Goal: Browse casually: Explore the website without a specific task or goal

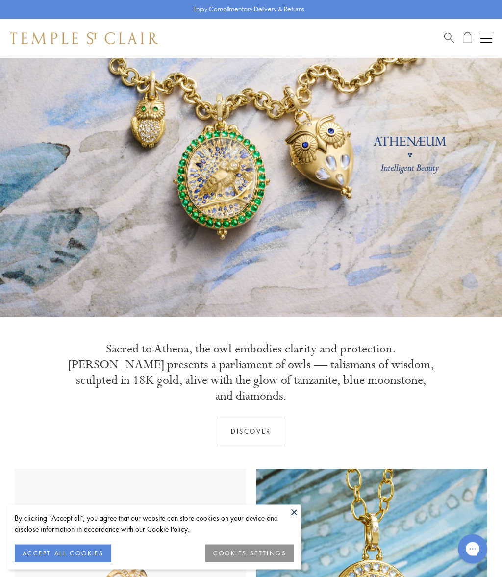
scroll to position [55, 0]
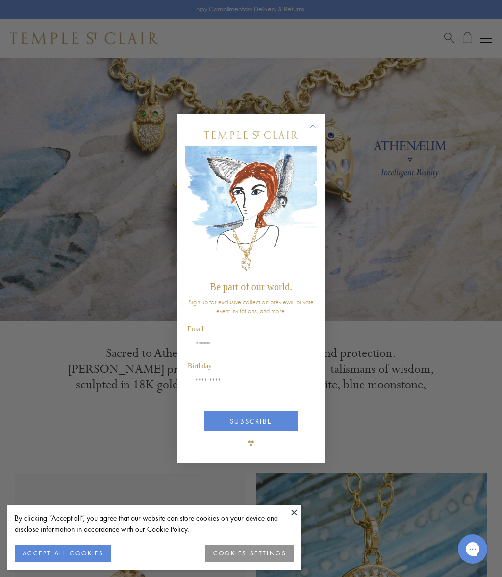
click at [311, 128] on circle "Close dialog" at bounding box center [314, 125] width 12 height 12
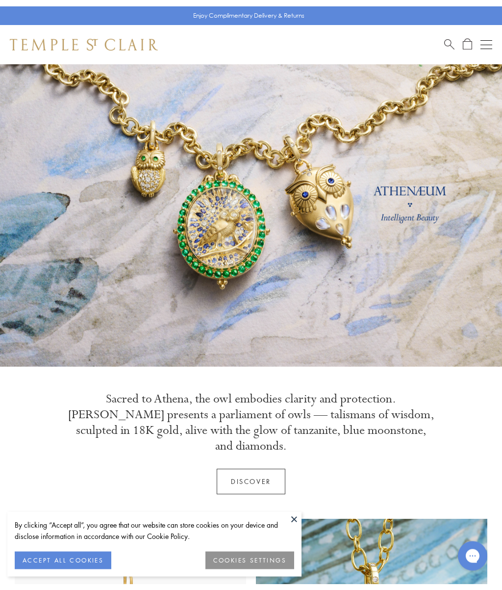
scroll to position [0, 0]
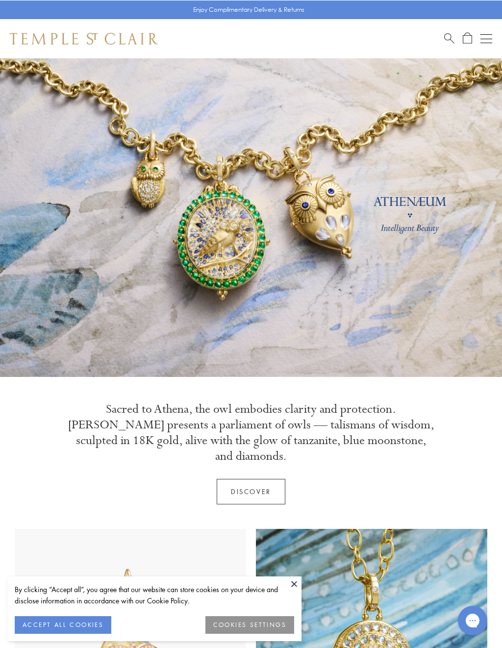
click at [204, 242] on link at bounding box center [251, 217] width 502 height 319
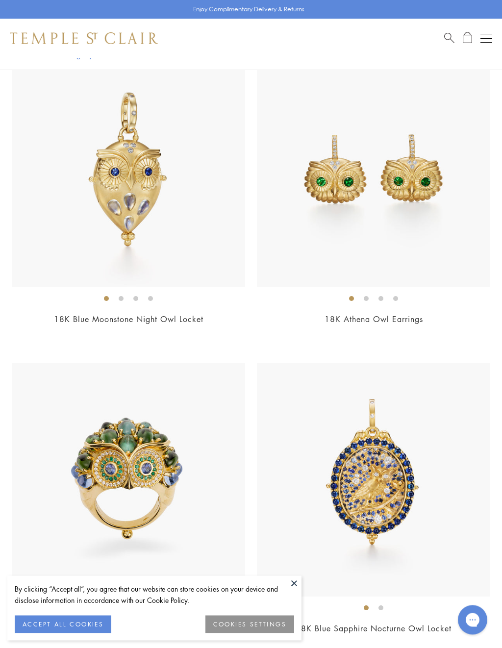
scroll to position [540, 0]
click at [126, 194] on img at bounding box center [128, 170] width 233 height 233
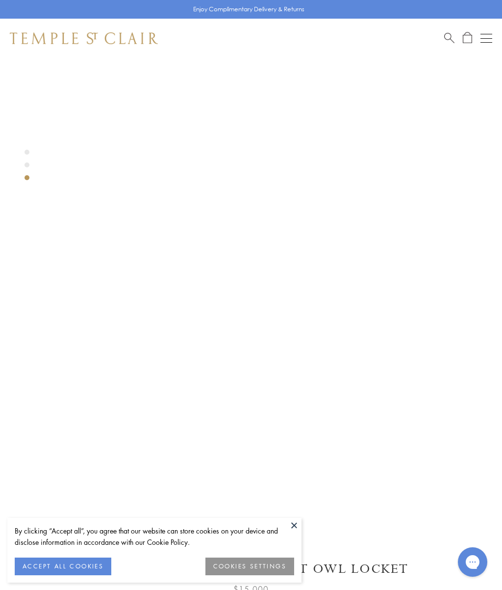
click at [292, 525] on button at bounding box center [294, 524] width 15 height 15
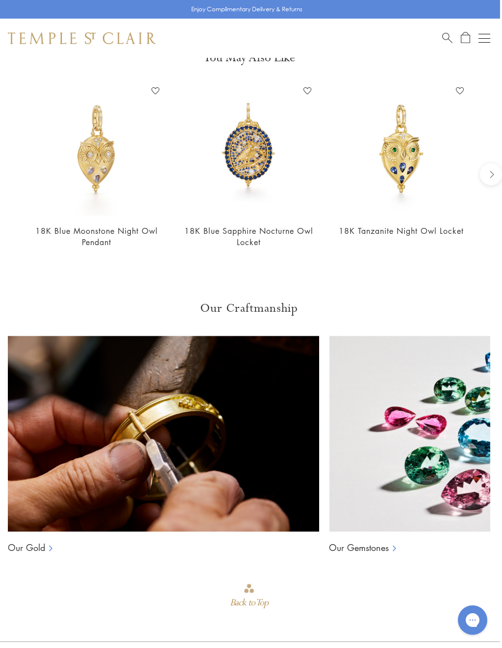
scroll to position [794, 2]
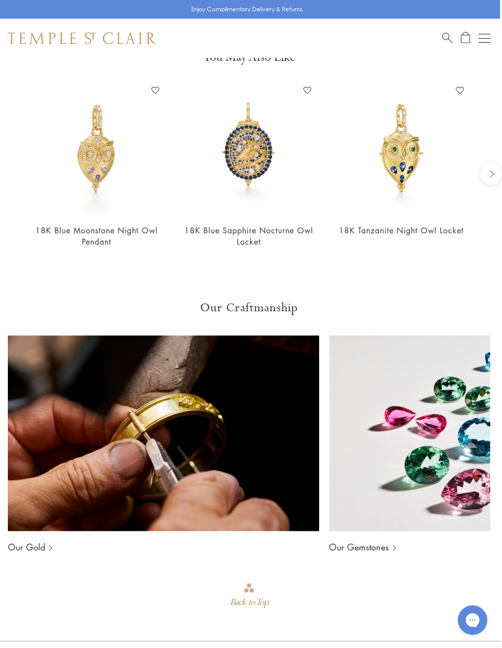
click at [94, 168] on img at bounding box center [96, 148] width 133 height 133
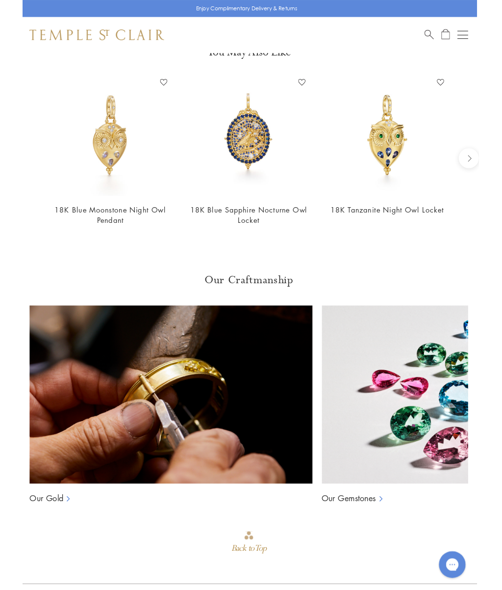
scroll to position [794, 2]
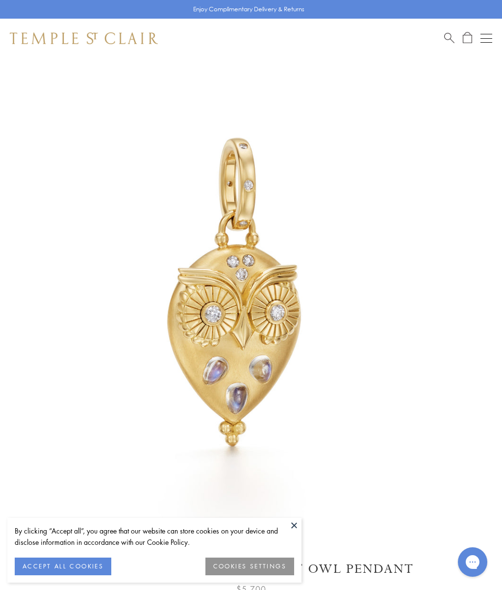
click at [240, 559] on button "COOKIES SETTINGS" at bounding box center [249, 566] width 89 height 18
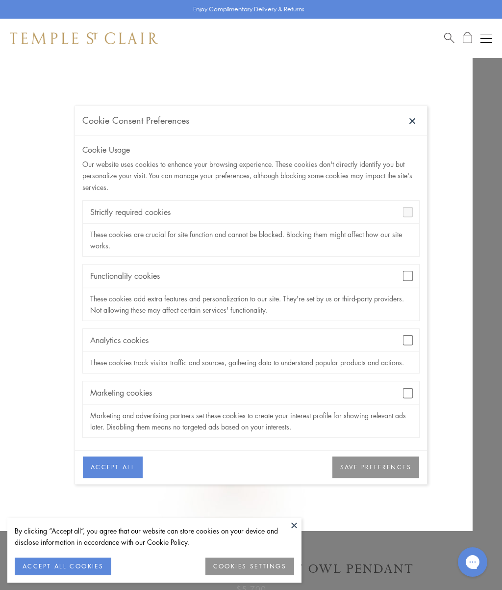
click at [402, 281] on div "Functionality cookies" at bounding box center [251, 275] width 336 height 23
click at [405, 218] on div "Strictly required cookies" at bounding box center [251, 212] width 336 height 23
click at [356, 464] on button "SAVE PREFERENCES" at bounding box center [376, 467] width 87 height 22
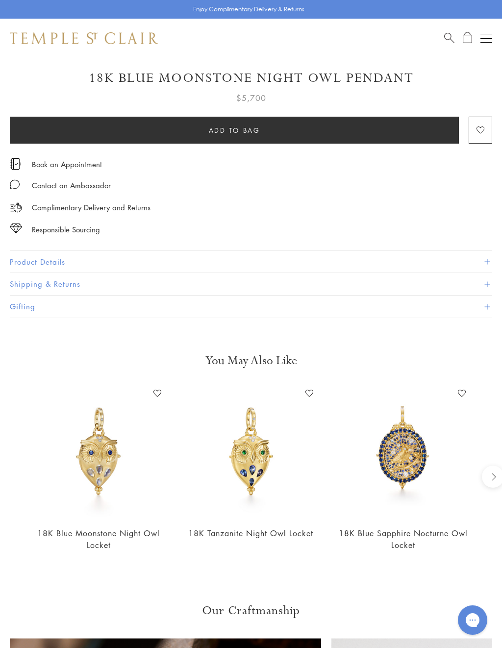
scroll to position [536, 0]
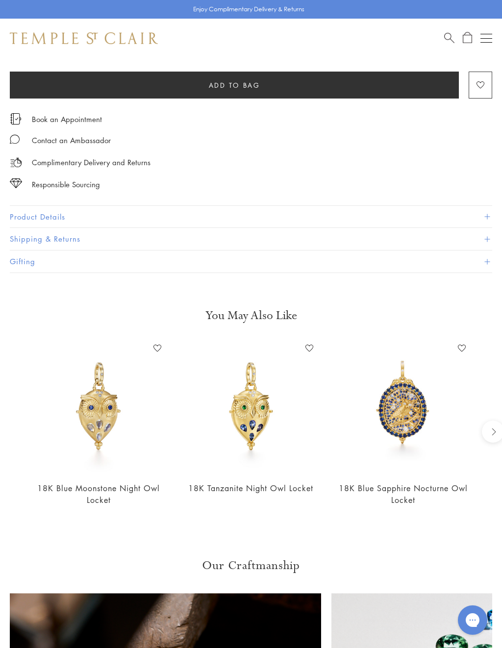
click at [397, 400] on img at bounding box center [403, 407] width 133 height 133
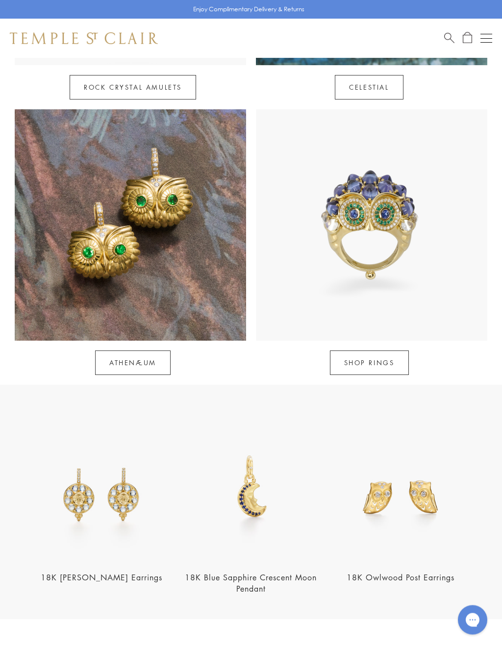
scroll to position [695, 0]
click at [113, 351] on link "Athenæum" at bounding box center [133, 363] width 76 height 25
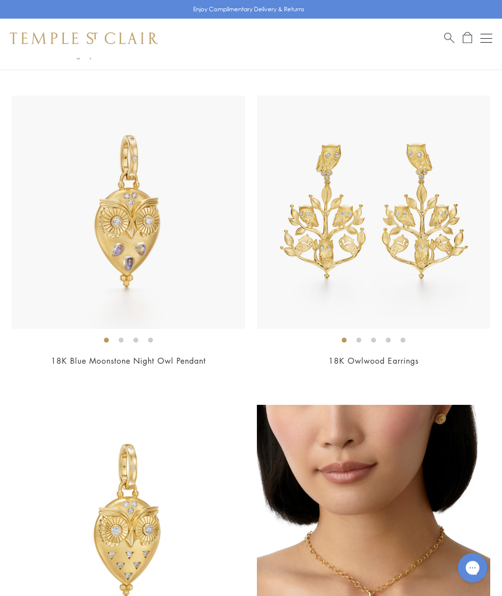
scroll to position [1084, 0]
